Goal: Task Accomplishment & Management: Complete application form

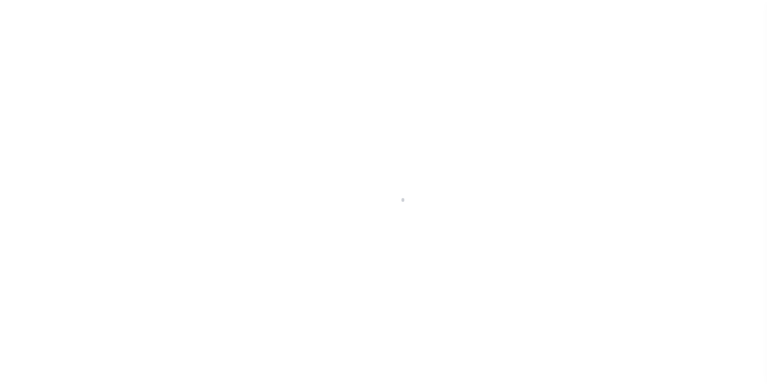
scroll to position [8, 0]
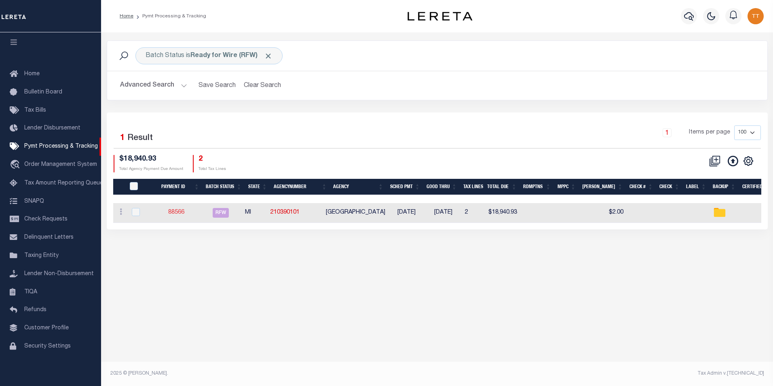
click at [183, 210] on link "88566" at bounding box center [176, 212] width 16 height 6
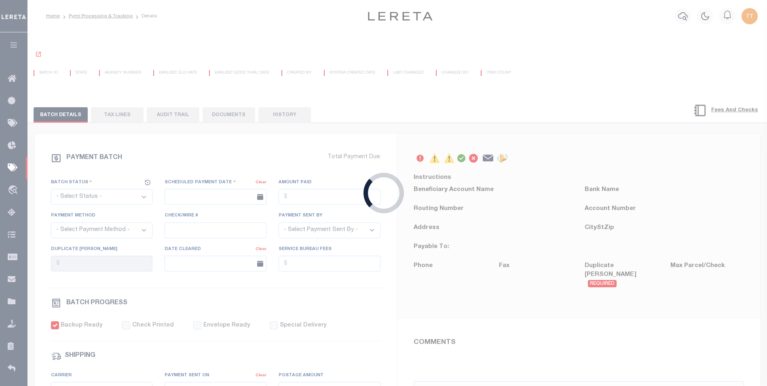
select select "RFW"
type input "[DATE]"
type input "$18,940.93"
select select "TRA"
select select "[PERSON_NAME]"
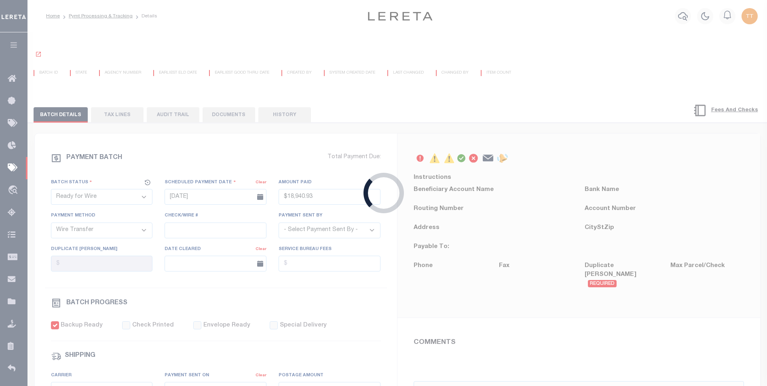
checkbox input "true"
type input "N"
radio input "true"
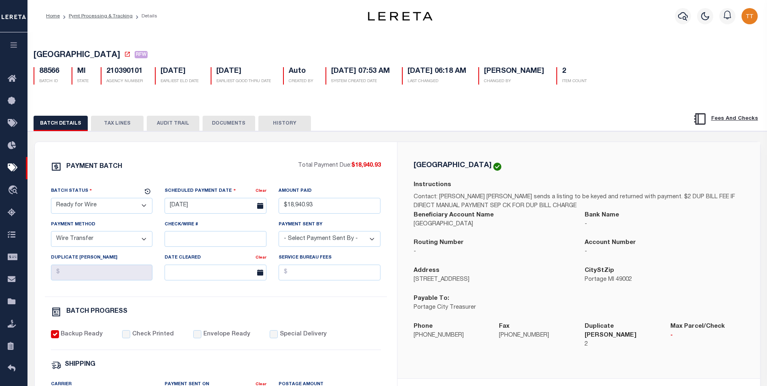
click at [231, 126] on button "DOCUMENTS" at bounding box center [229, 123] width 53 height 15
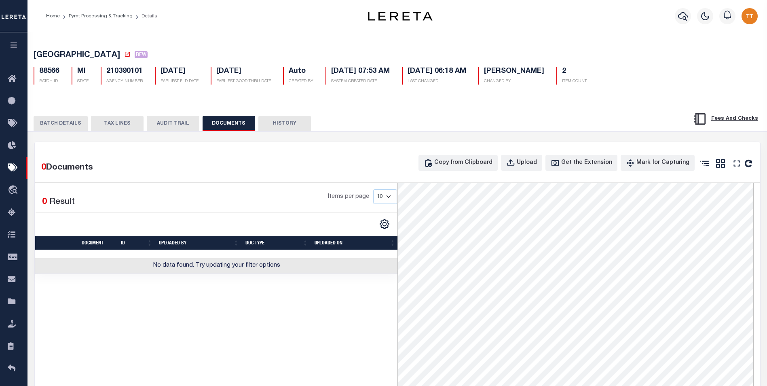
click at [74, 123] on button "BATCH DETAILS" at bounding box center [61, 123] width 54 height 15
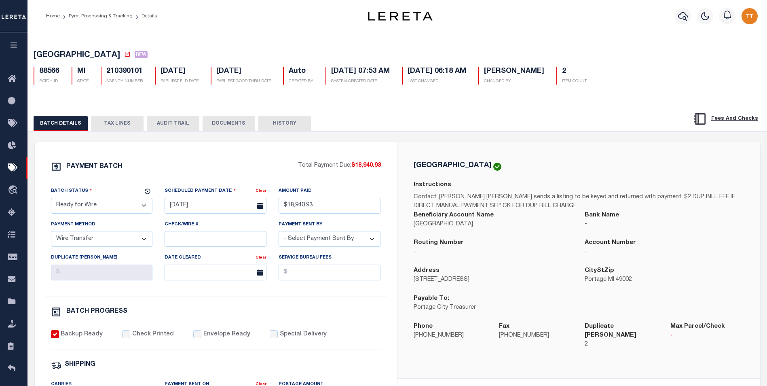
click at [222, 126] on button "DOCUMENTS" at bounding box center [229, 123] width 53 height 15
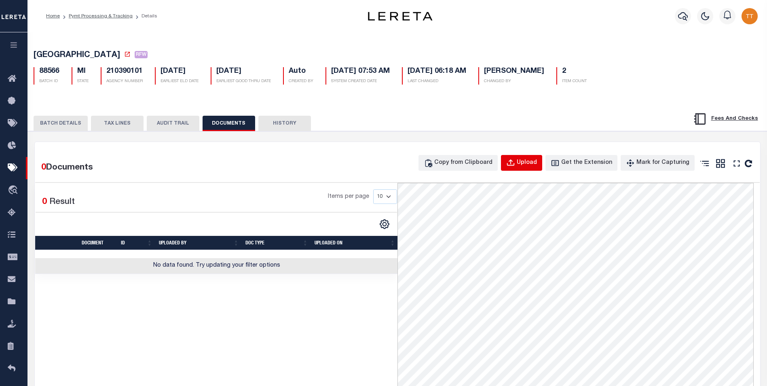
click at [529, 162] on div "Upload" at bounding box center [527, 163] width 20 height 9
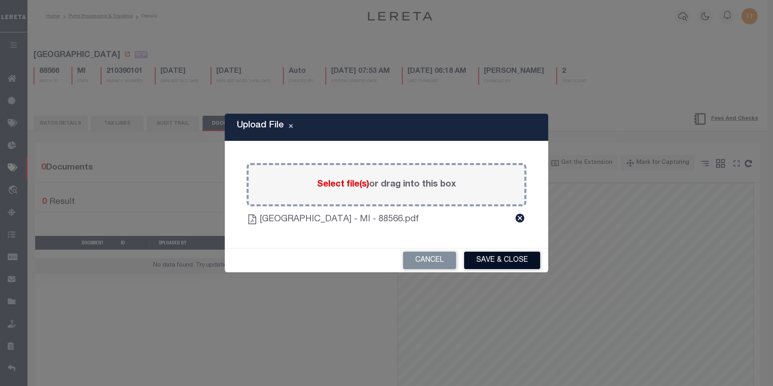
click at [495, 263] on button "Save & Close" at bounding box center [502, 260] width 76 height 17
click at [513, 256] on div "Cancel Save & Close" at bounding box center [387, 260] width 324 height 24
click at [284, 321] on div "Upload File Paste copied image or file into this box Select file(s) or drag int…" at bounding box center [386, 193] width 773 height 386
click at [290, 174] on div "Select file(s) or drag into this box" at bounding box center [387, 184] width 280 height 43
click at [521, 219] on icon at bounding box center [520, 218] width 11 height 11
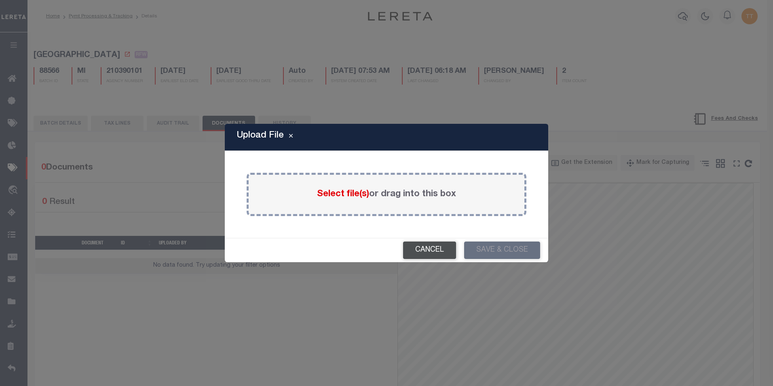
click at [442, 251] on button "Cancel" at bounding box center [429, 249] width 53 height 17
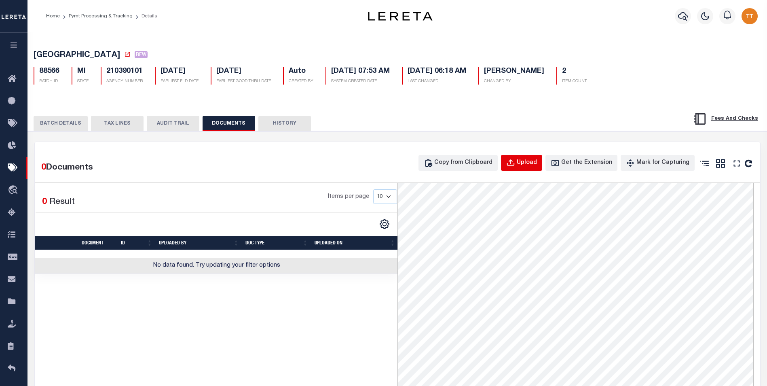
click at [531, 163] on div "Upload" at bounding box center [527, 163] width 20 height 9
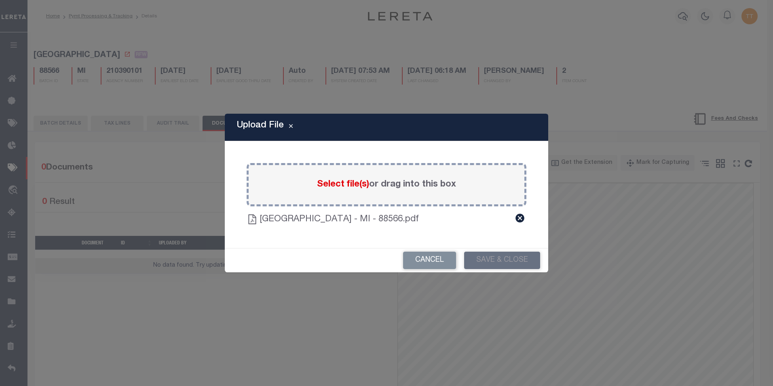
click at [337, 231] on div "Paste copied image or file into this box Select file(s) or drag into this box P…" at bounding box center [387, 194] width 304 height 87
click at [482, 239] on div "Upload File Paste copied image or file into this box Select file(s) or drag int…" at bounding box center [387, 193] width 324 height 158
click at [481, 262] on div "Cancel Save & Close" at bounding box center [387, 260] width 324 height 24
click at [484, 260] on div "Cancel Save & Close" at bounding box center [387, 260] width 324 height 24
click at [524, 221] on icon at bounding box center [520, 218] width 11 height 11
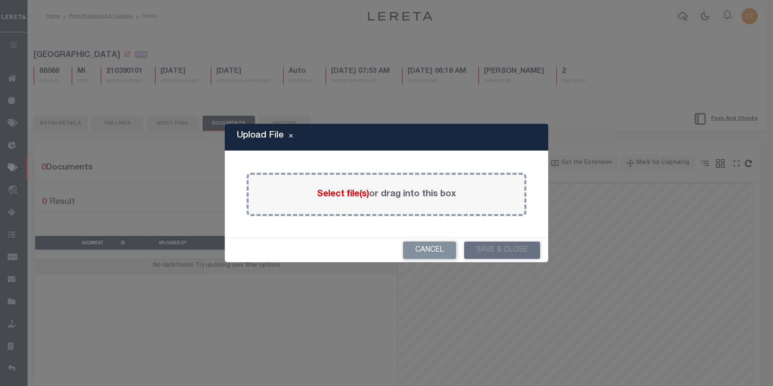
click at [608, 118] on div "Upload File Paste copied image or file into this box Select file(s) or drag int…" at bounding box center [386, 193] width 773 height 386
click at [420, 260] on div "Cancel Save & Close" at bounding box center [387, 250] width 324 height 24
click at [419, 254] on button "Cancel" at bounding box center [429, 249] width 53 height 17
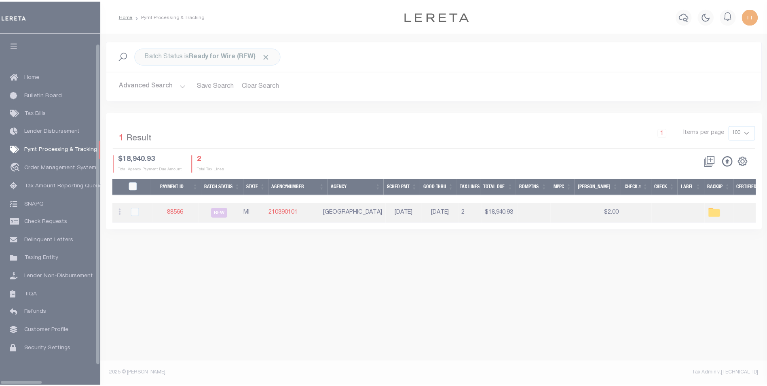
scroll to position [8, 0]
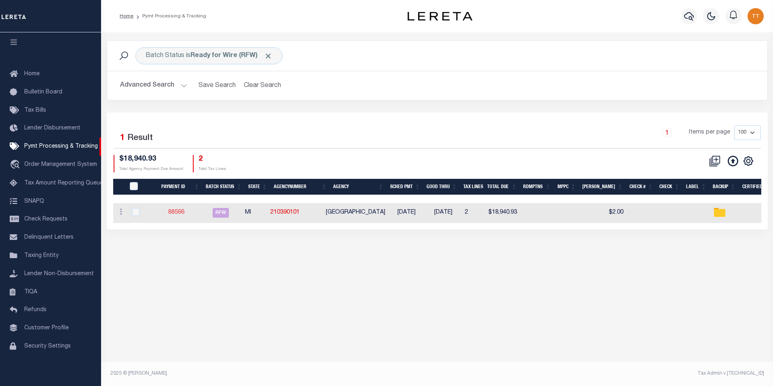
click at [172, 209] on td "88566" at bounding box center [176, 213] width 47 height 20
checkbox input "true"
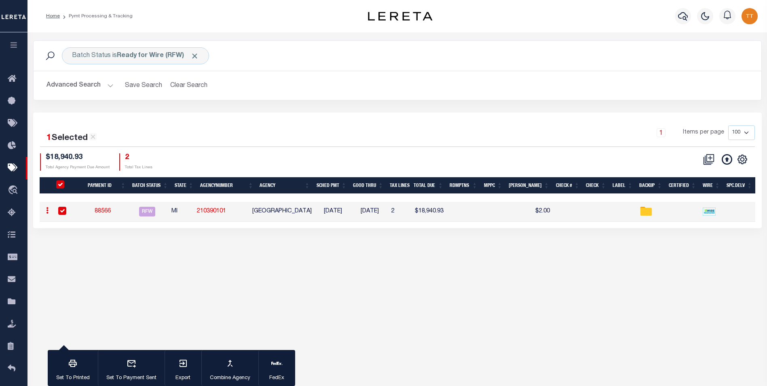
click at [56, 210] on td at bounding box center [66, 212] width 26 height 20
checkbox input "false"
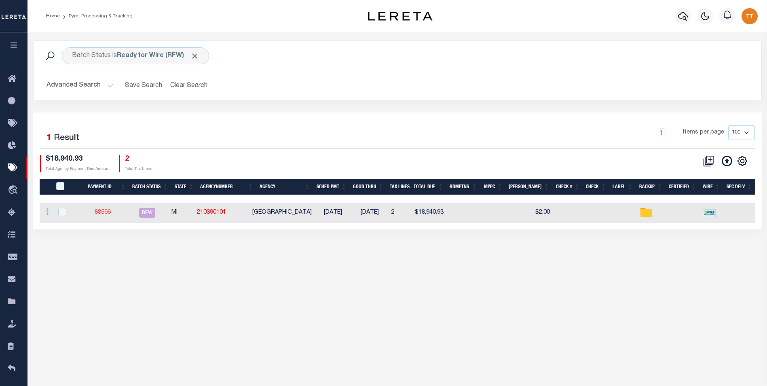
click at [105, 212] on link "88566" at bounding box center [103, 212] width 16 height 6
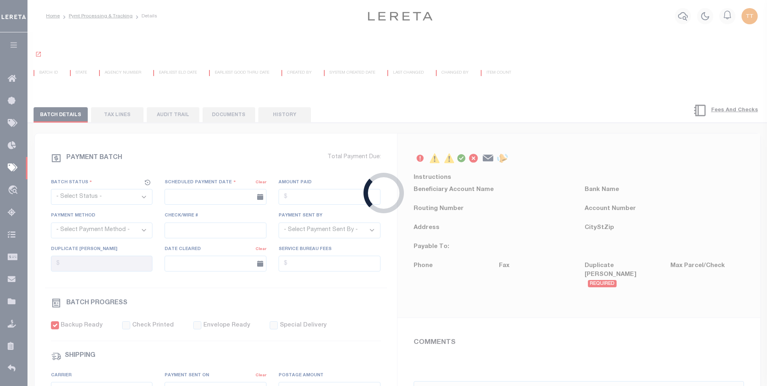
select select "RFW"
type input "[DATE]"
type input "$18,940.93"
select select "TRA"
select select "[PERSON_NAME]"
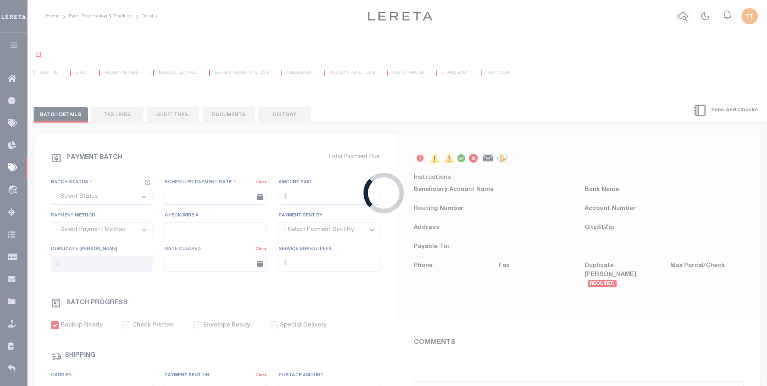
checkbox input "true"
type input "N"
radio input "true"
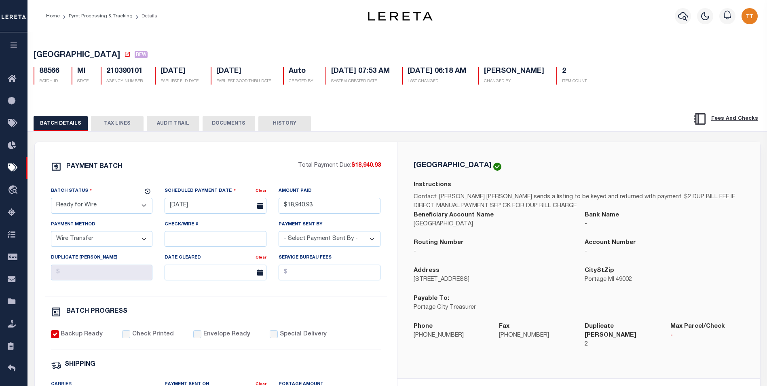
click at [221, 127] on button "DOCUMENTS" at bounding box center [229, 123] width 53 height 15
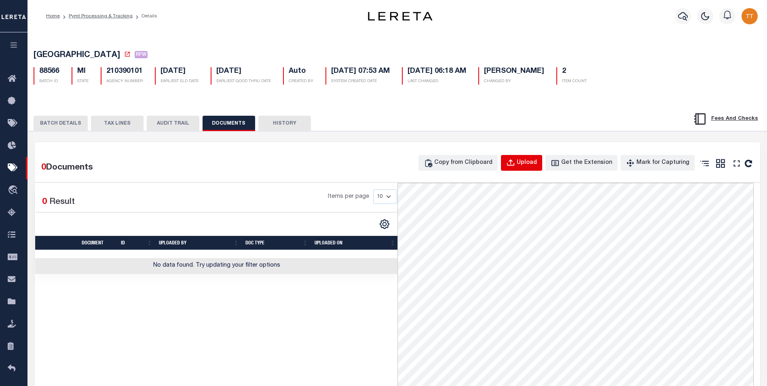
click at [533, 165] on div "Upload" at bounding box center [527, 163] width 20 height 9
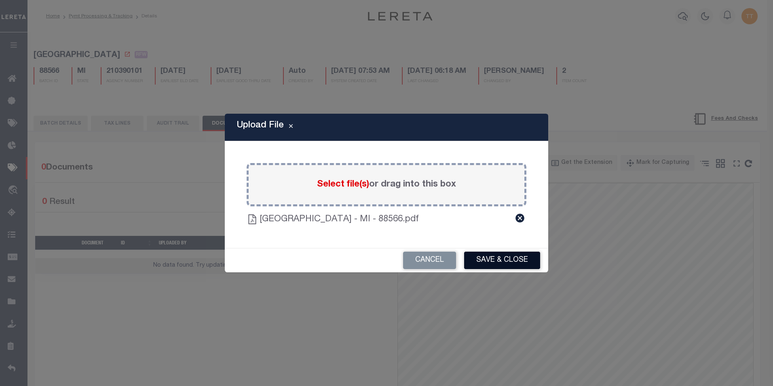
click at [509, 262] on button "Save & Close" at bounding box center [502, 260] width 76 height 17
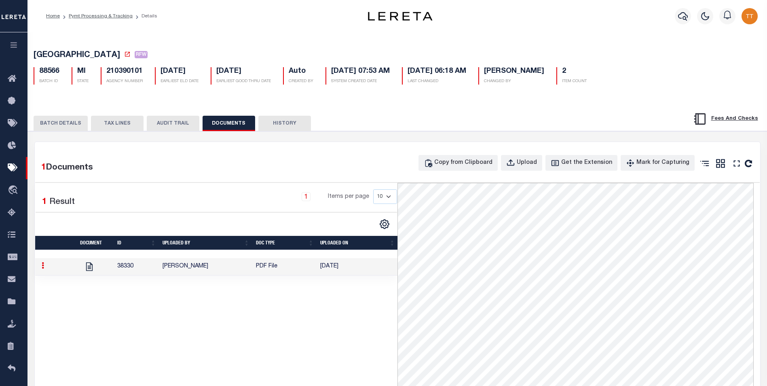
click at [67, 120] on button "BATCH DETAILS" at bounding box center [61, 123] width 54 height 15
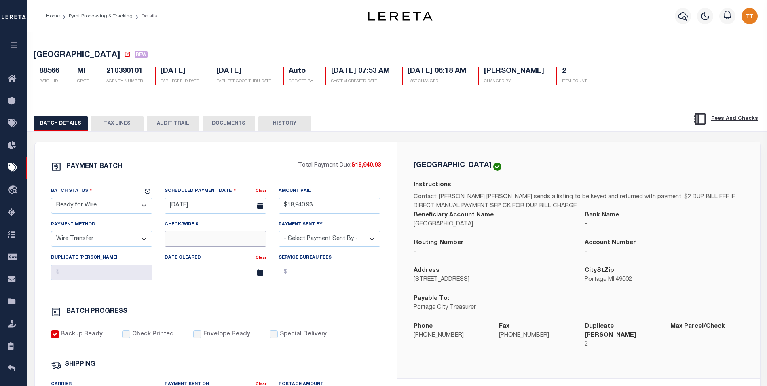
click at [207, 243] on input "Check/Wire #" at bounding box center [216, 239] width 102 height 16
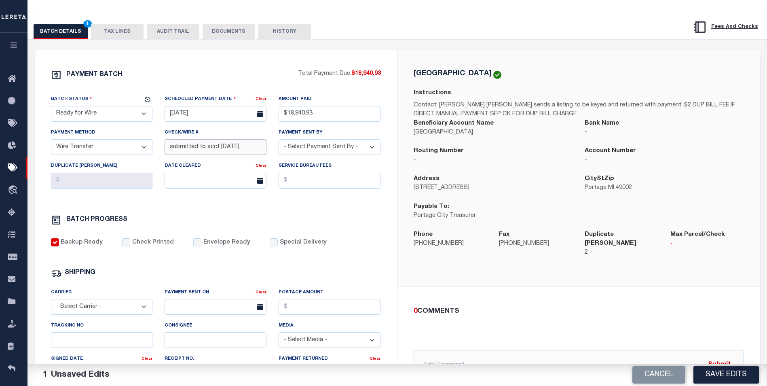
scroll to position [121, 0]
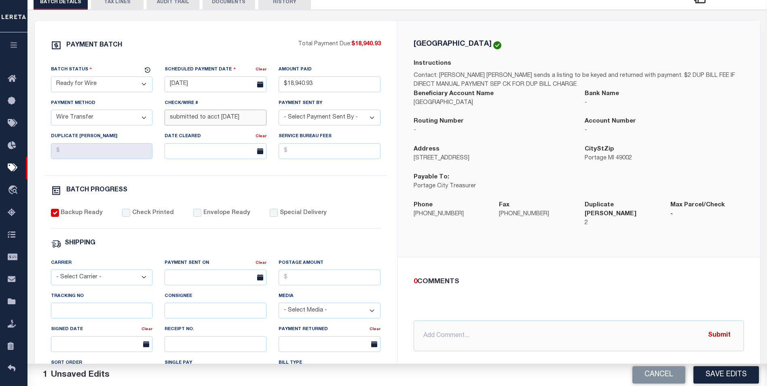
type input "submitted to acct [DATE]"
click at [231, 6] on button "DOCUMENTS" at bounding box center [229, 1] width 53 height 15
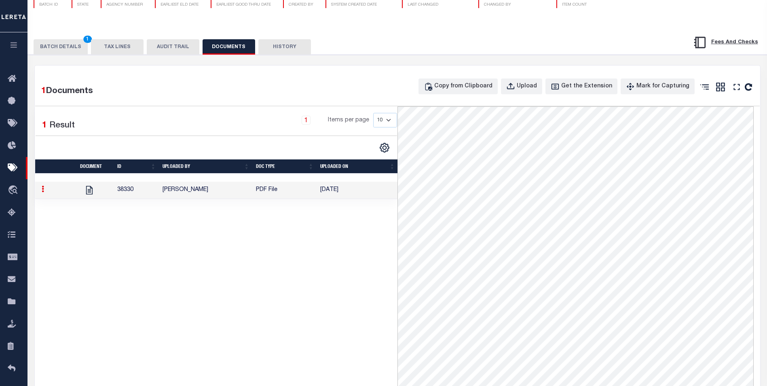
scroll to position [47, 0]
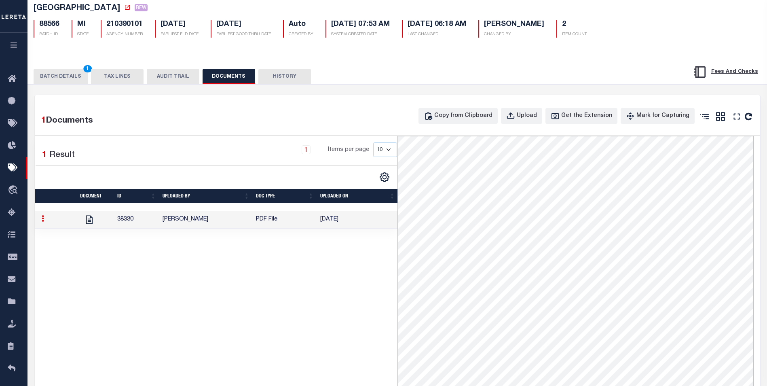
drag, startPoint x: 66, startPoint y: 84, endPoint x: 63, endPoint y: 76, distance: 8.6
click at [64, 79] on button "BATCH DETAILS 1" at bounding box center [61, 76] width 54 height 15
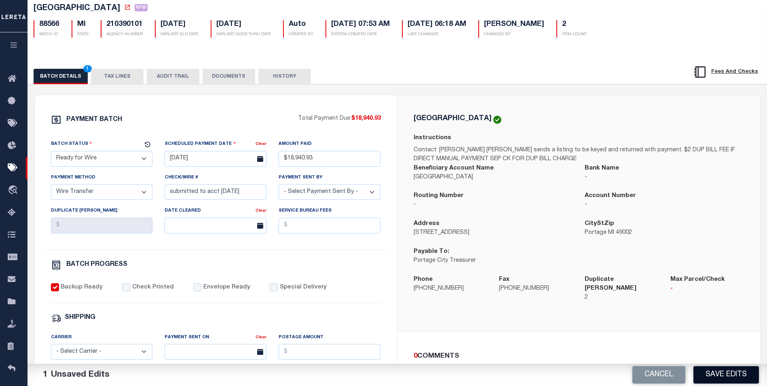
scroll to position [209, 0]
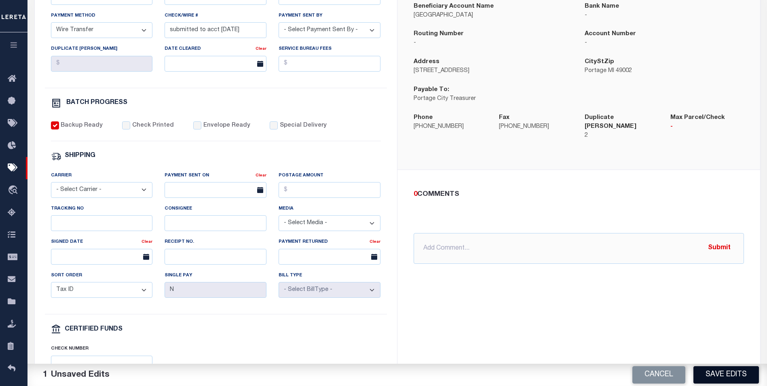
click at [720, 374] on button "Save Edits" at bounding box center [727, 374] width 66 height 17
